Goal: Task Accomplishment & Management: Use online tool/utility

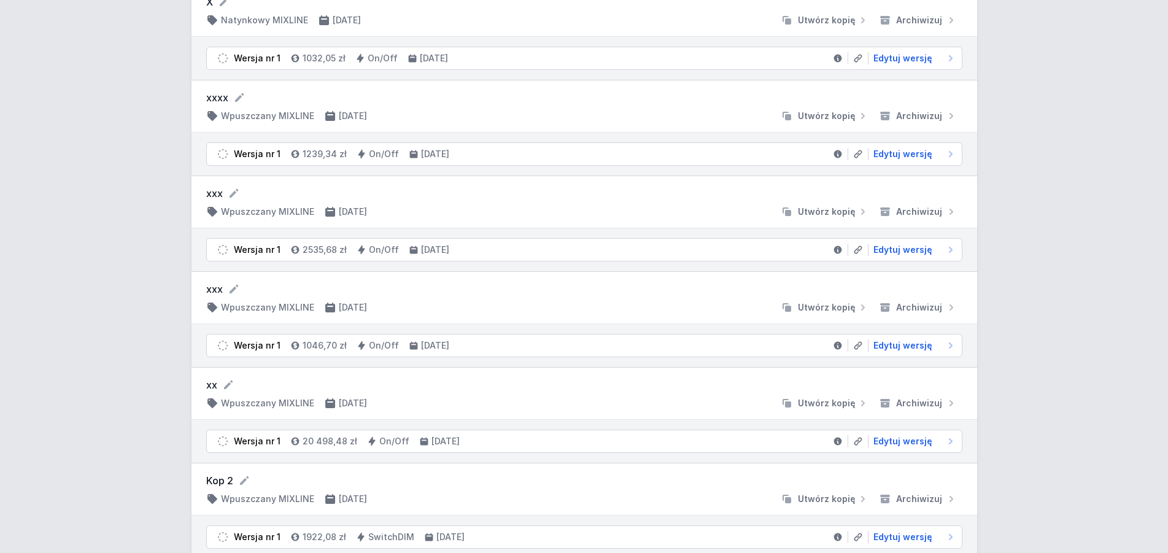
scroll to position [1655, 0]
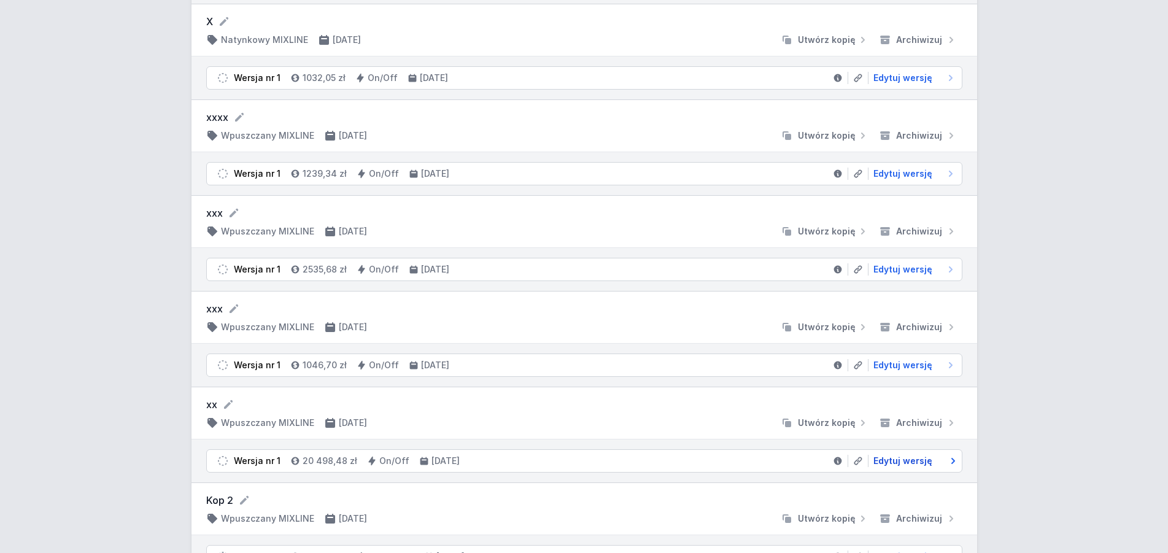
click at [914, 459] on span "Edytuj wersję" at bounding box center [902, 461] width 59 height 12
select select "3000"
select select "2"
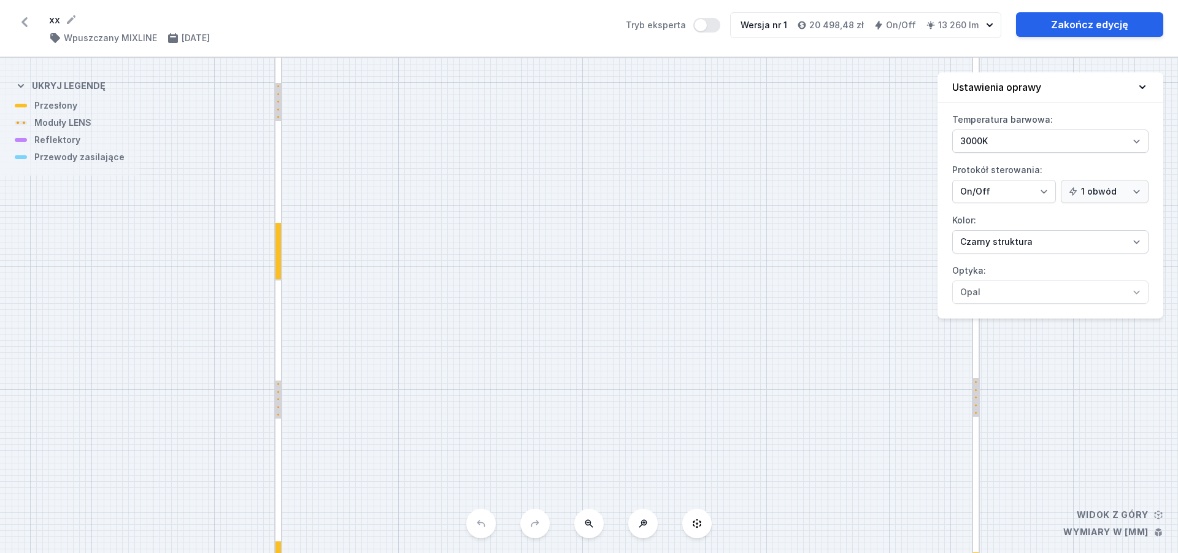
drag, startPoint x: 602, startPoint y: 300, endPoint x: 657, endPoint y: 576, distance: 281.8
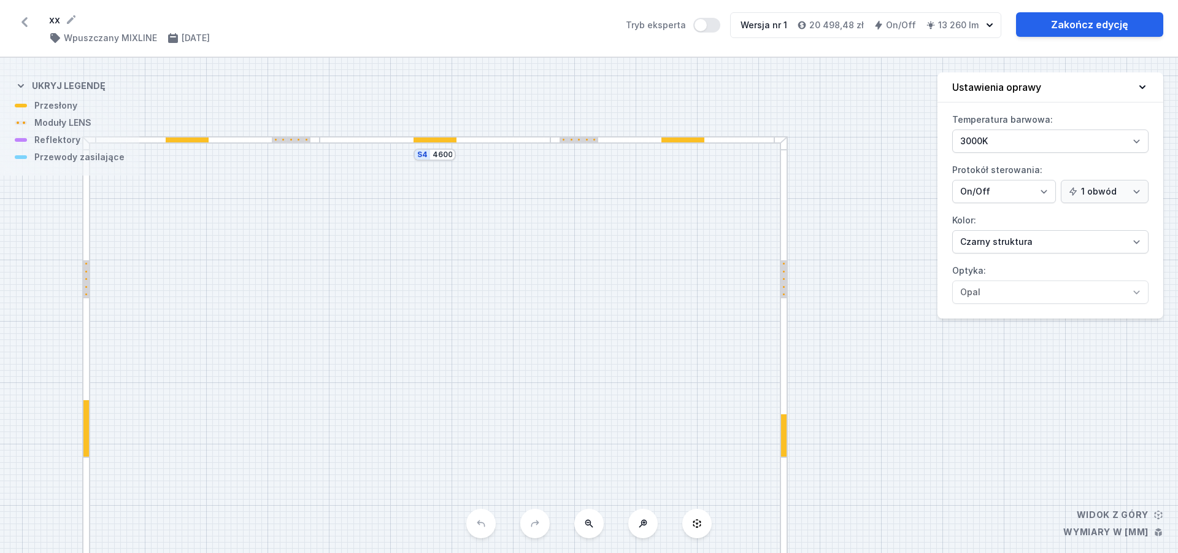
drag, startPoint x: 573, startPoint y: 203, endPoint x: 380, endPoint y: 381, distance: 262.8
click at [380, 381] on div "S4 4600 S3 8300 S2 4600 S1 8300" at bounding box center [589, 305] width 1178 height 495
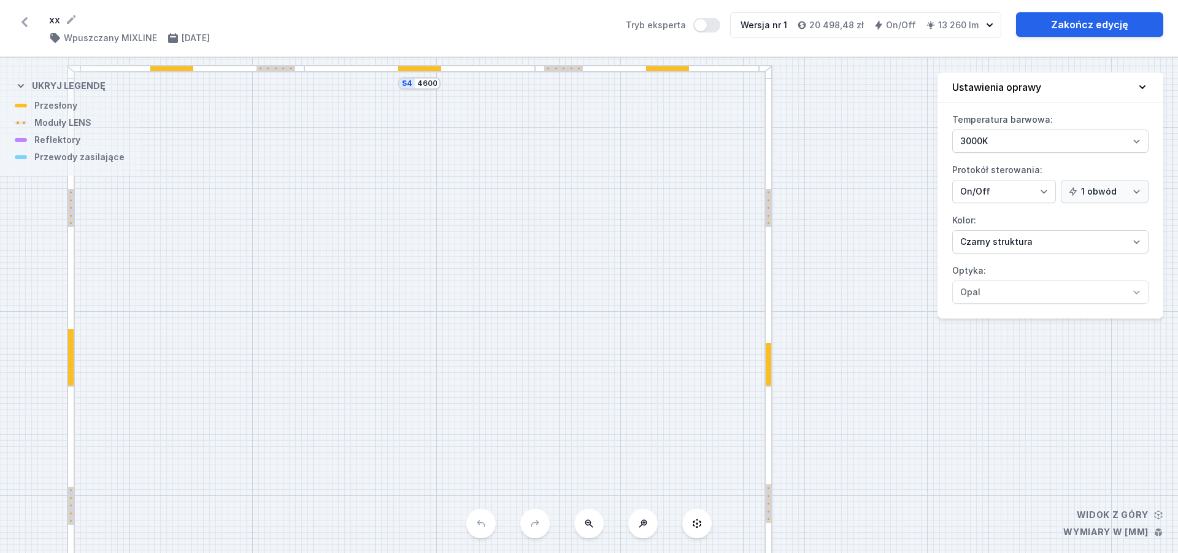
drag, startPoint x: 420, startPoint y: 266, endPoint x: 380, endPoint y: 75, distance: 195.1
click at [380, 75] on div "S4 4600 S3 8300 S2 4600 S1 8300" at bounding box center [589, 305] width 1178 height 495
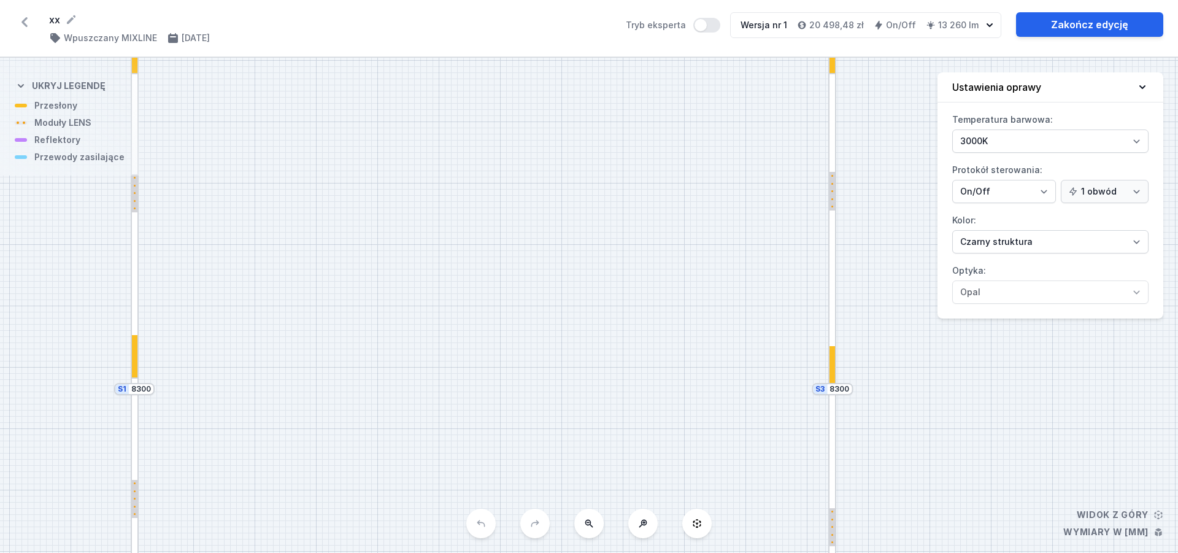
drag, startPoint x: 433, startPoint y: 244, endPoint x: 518, endPoint y: 97, distance: 169.7
click at [518, 97] on div "S4 4600 S3 8300 S2 4600 S1 8300" at bounding box center [589, 305] width 1178 height 495
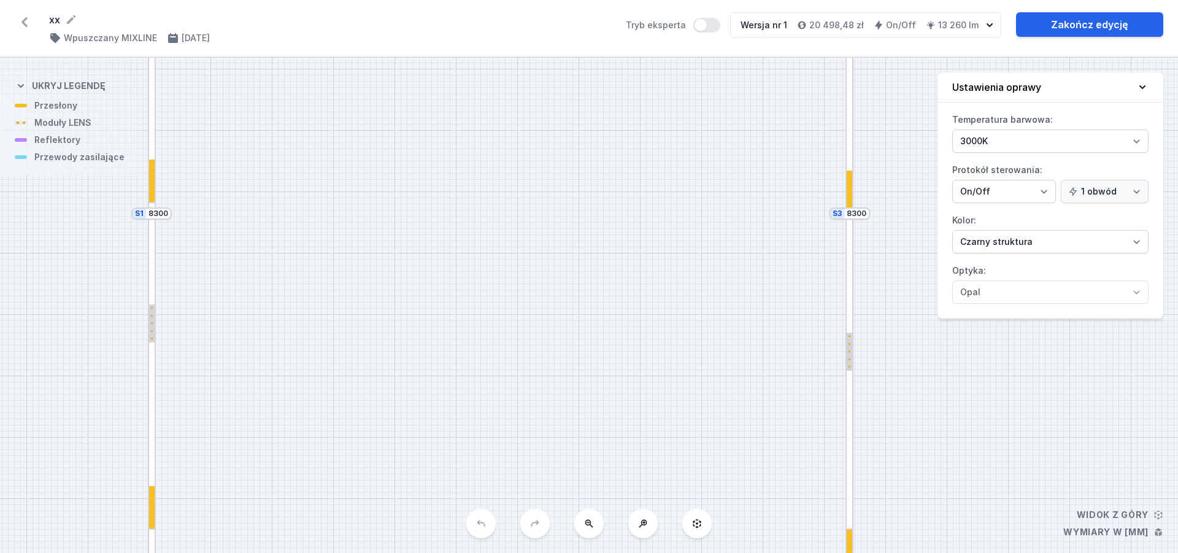
drag, startPoint x: 410, startPoint y: 298, endPoint x: 427, endPoint y: 122, distance: 176.4
click at [427, 122] on div "S4 4600 S3 8300 S2 4600 S1 8300" at bounding box center [589, 305] width 1178 height 495
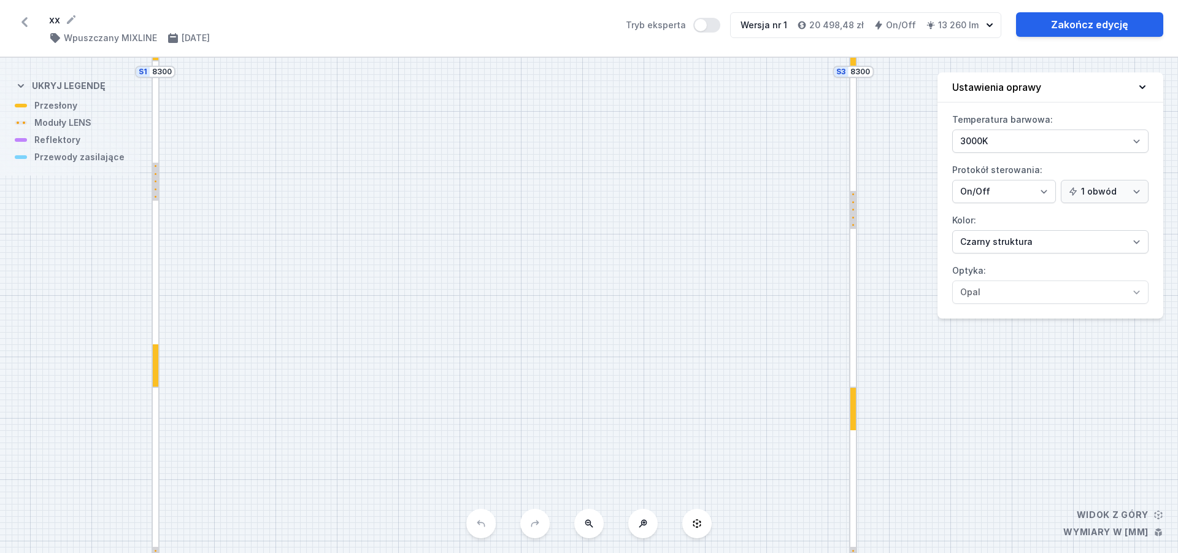
drag, startPoint x: 391, startPoint y: 333, endPoint x: 394, endPoint y: 190, distance: 142.4
click at [394, 190] on div "S4 4600 S3 8300 S2 4600 S1 8300" at bounding box center [589, 305] width 1178 height 495
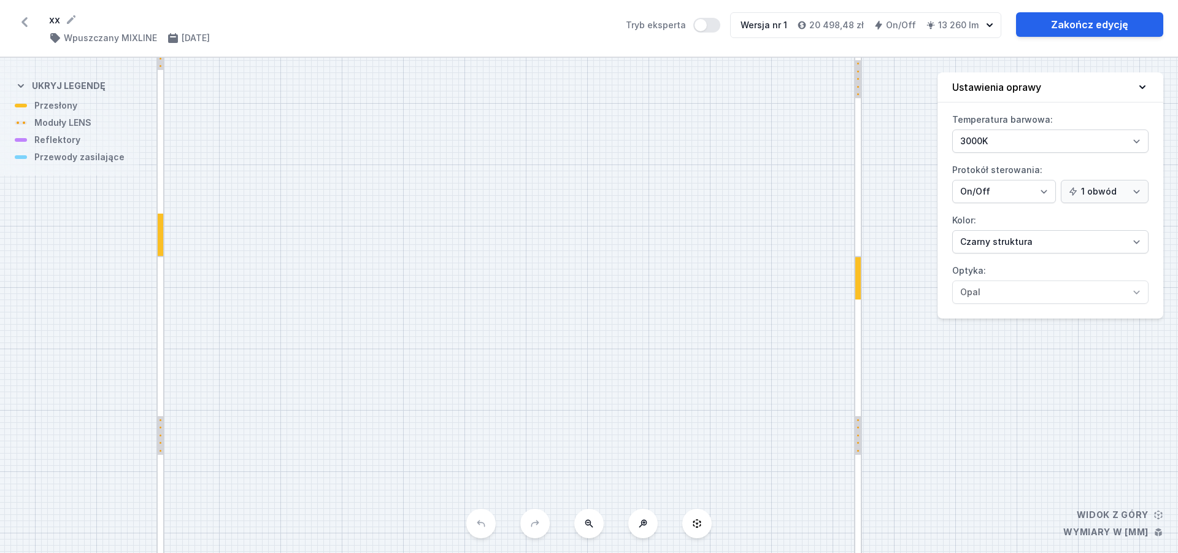
drag, startPoint x: 385, startPoint y: 358, endPoint x: 392, endPoint y: 227, distance: 130.9
click at [391, 226] on div "S4 4600 S3 8300 S2 4600 S1 8300" at bounding box center [589, 305] width 1178 height 495
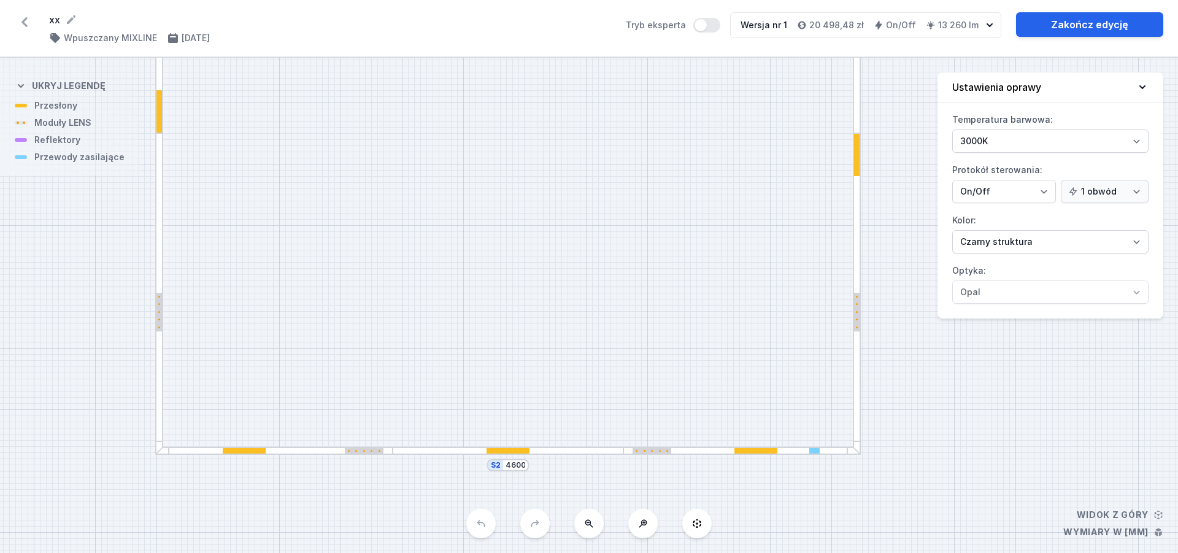
drag, startPoint x: 397, startPoint y: 377, endPoint x: 395, endPoint y: 257, distance: 120.3
click at [395, 257] on div "S4 4600 S3 8300 S2 4600 S1 8300" at bounding box center [589, 305] width 1178 height 495
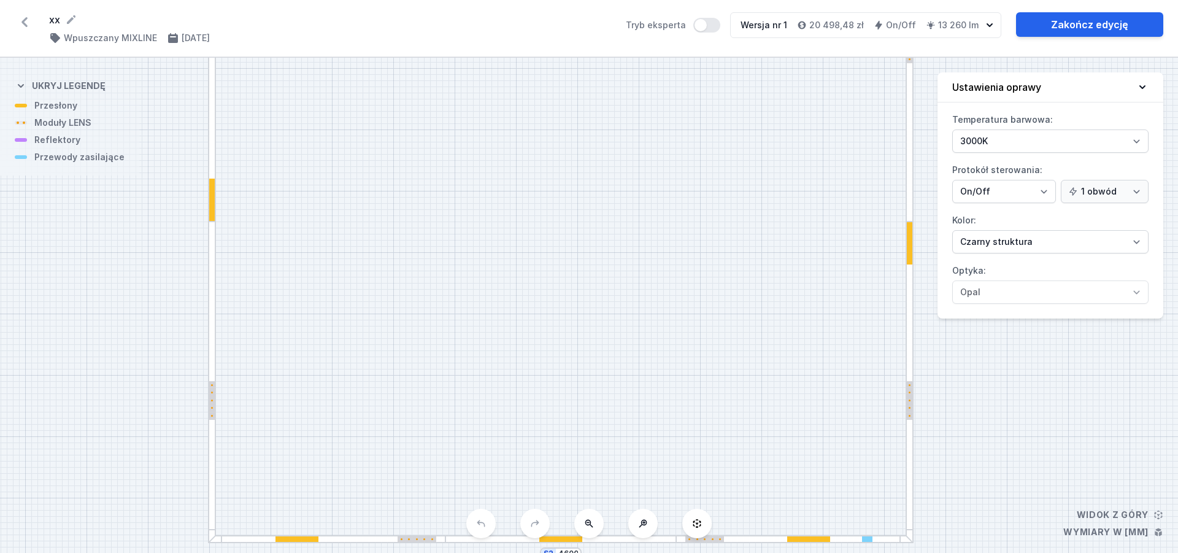
drag, startPoint x: 390, startPoint y: 408, endPoint x: 443, endPoint y: 498, distance: 104.8
click at [443, 498] on div "S4 4600 S3 8300 S2 4600 S1 8300" at bounding box center [589, 305] width 1178 height 495
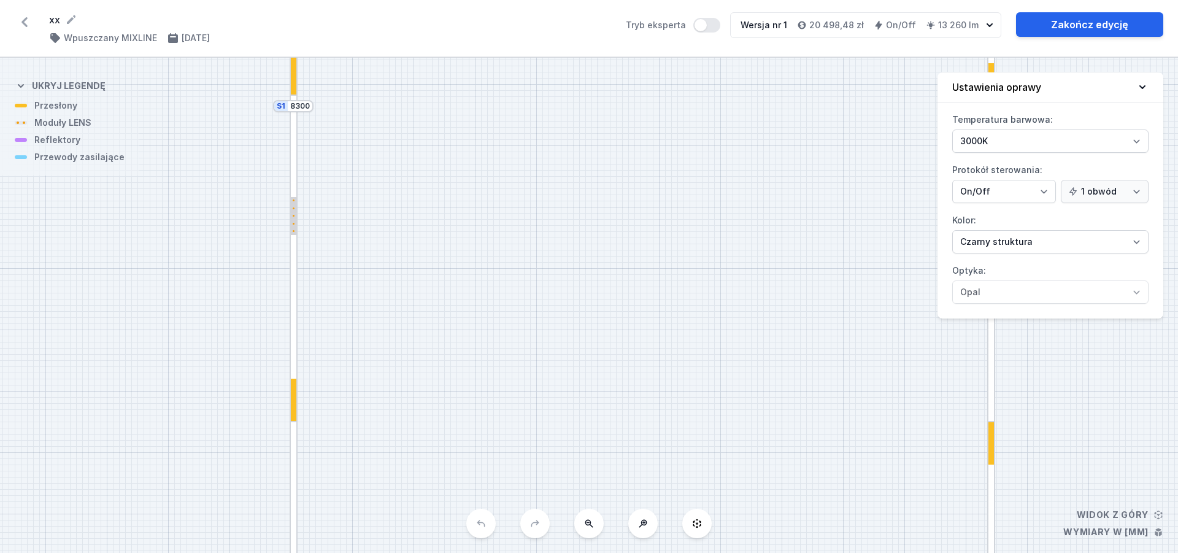
drag, startPoint x: 441, startPoint y: 197, endPoint x: 522, endPoint y: 397, distance: 215.9
click at [522, 397] on div "S4 4600 S3 8300 S2 4600 S1 8300" at bounding box center [589, 305] width 1178 height 495
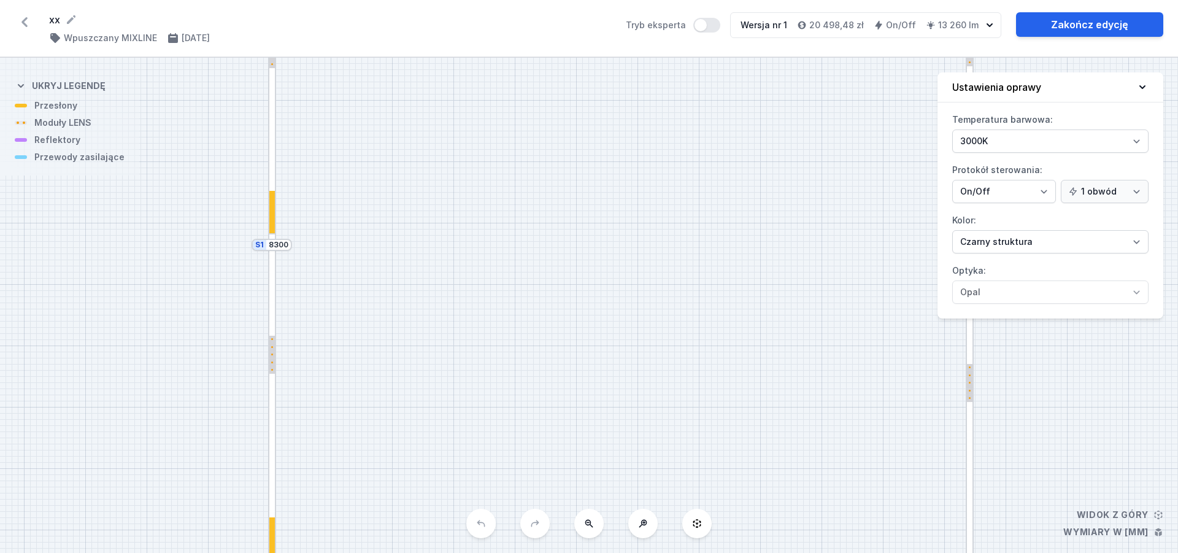
drag, startPoint x: 586, startPoint y: 243, endPoint x: 564, endPoint y: 382, distance: 140.4
click at [564, 382] on div "S4 4600 S3 8300 S2 4600 S1 8300" at bounding box center [589, 305] width 1178 height 495
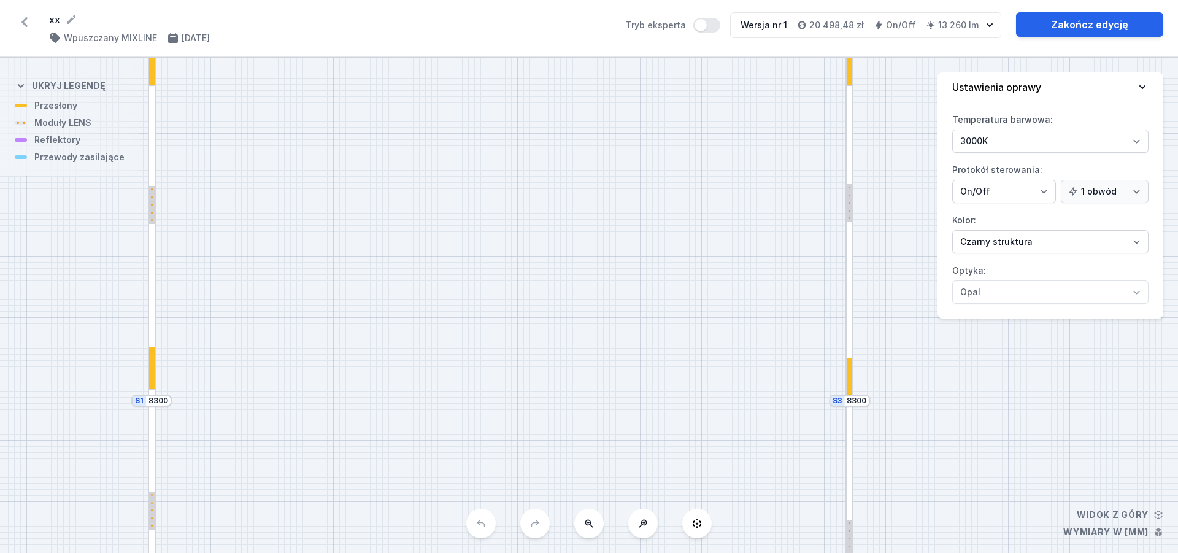
drag, startPoint x: 627, startPoint y: 243, endPoint x: 495, endPoint y: 414, distance: 216.6
click at [495, 414] on div "S4 4600 S3 8300 S2 4600 S1 8300" at bounding box center [589, 305] width 1178 height 495
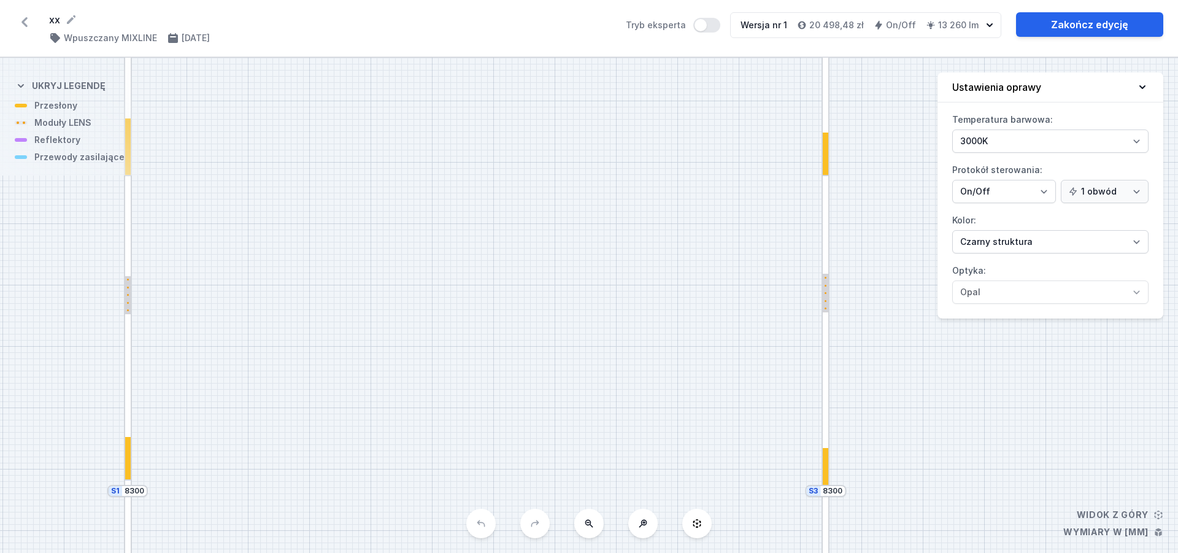
drag, startPoint x: 608, startPoint y: 225, endPoint x: 582, endPoint y: 339, distance: 117.8
click at [582, 340] on div "S4 4600 S3 8300 S2 4600 S1 8300" at bounding box center [589, 305] width 1178 height 495
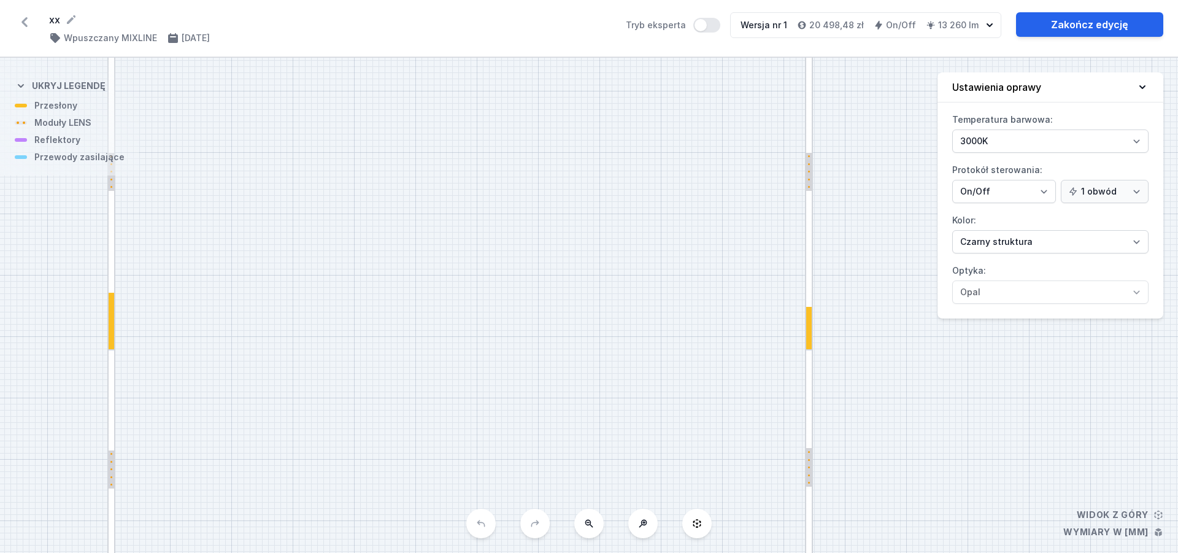
drag, startPoint x: 592, startPoint y: 192, endPoint x: 576, endPoint y: 377, distance: 186.7
click at [576, 377] on div "S4 4600 S3 8300 S2 4600 S1 8300" at bounding box center [589, 305] width 1178 height 495
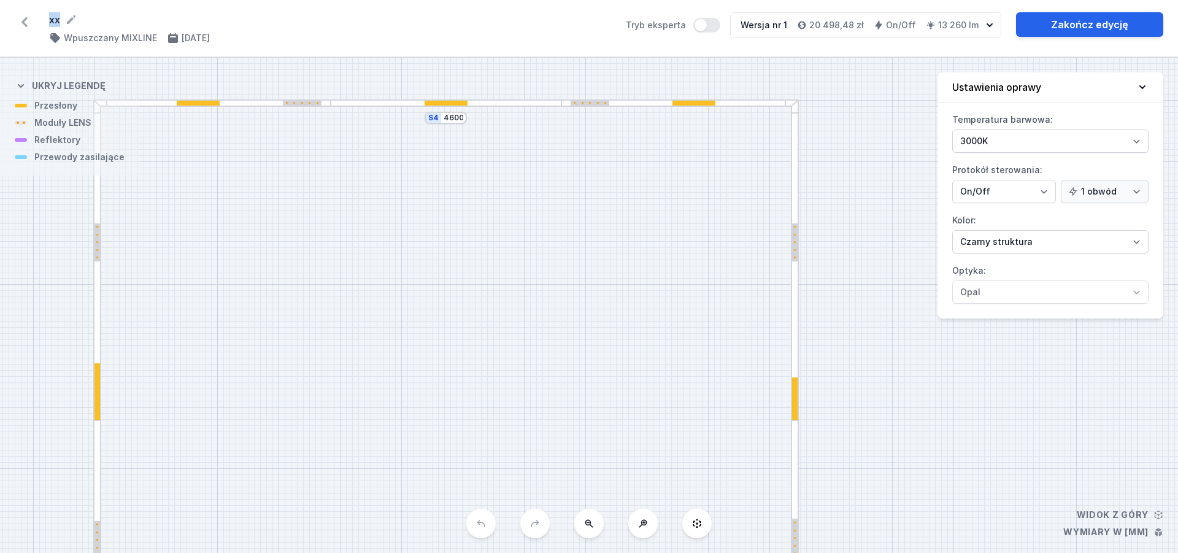
drag, startPoint x: 59, startPoint y: 17, endPoint x: 42, endPoint y: 19, distance: 16.7
click at [42, 19] on div "xx ( 9109 /v 1 ) Wpuszczany MIXLINE [DATE] Tryb eksperta Wersja nr 1 20 498,48 …" at bounding box center [589, 28] width 1178 height 57
